Goal: Find specific page/section: Find specific page/section

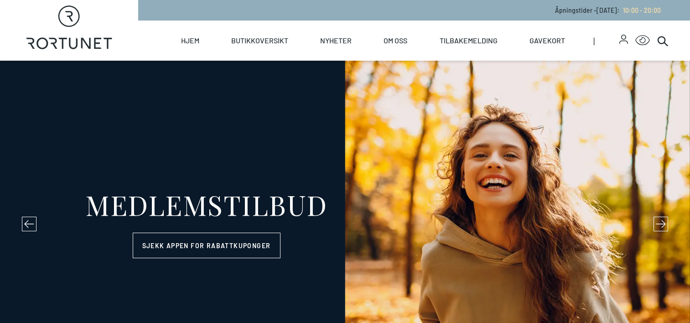
select select "NO"
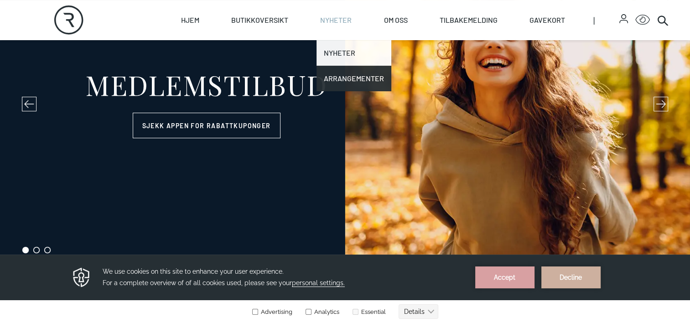
scroll to position [120, 0]
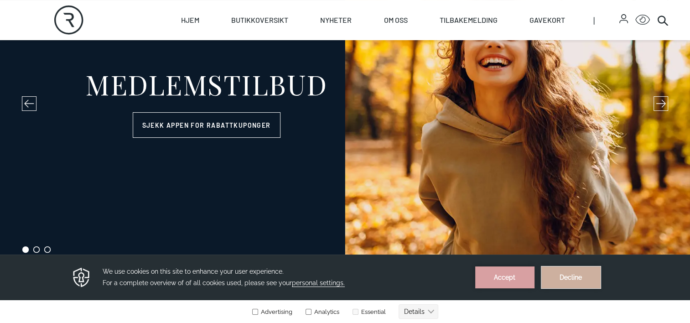
click at [564, 279] on button "Decline" at bounding box center [570, 277] width 59 height 22
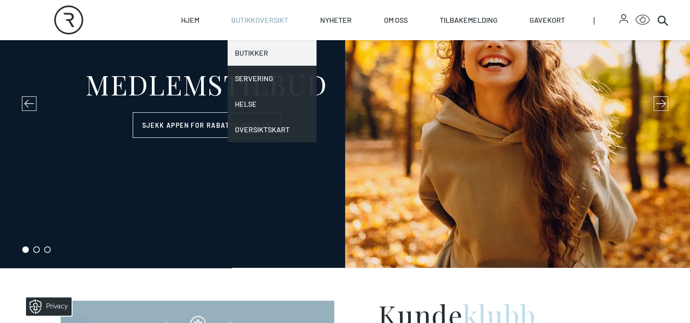
click at [260, 58] on link "Butikker" at bounding box center [271, 53] width 89 height 26
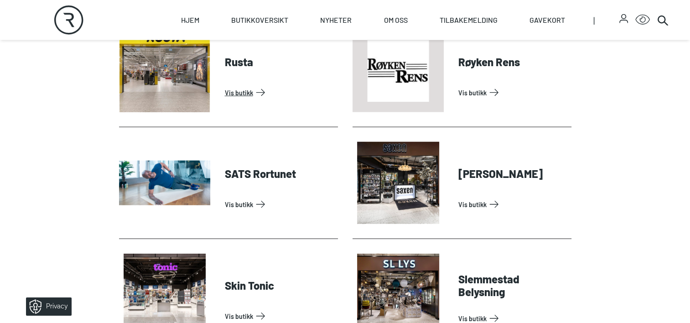
scroll to position [2296, 0]
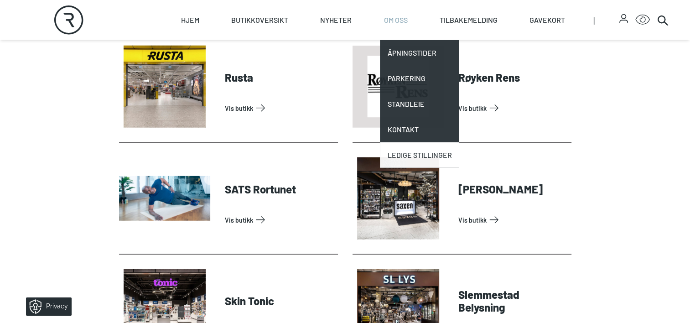
click at [401, 156] on link "Ledige stillinger" at bounding box center [419, 155] width 79 height 26
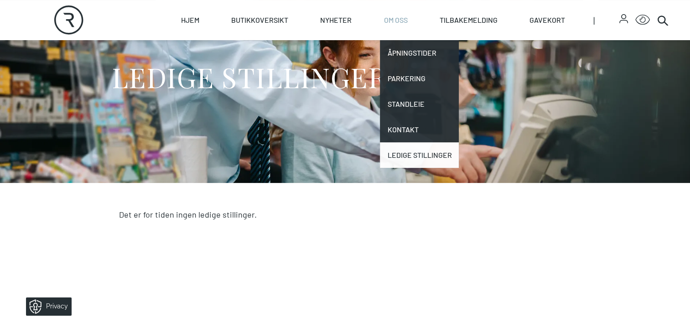
scroll to position [83, 0]
